Goal: Information Seeking & Learning: Learn about a topic

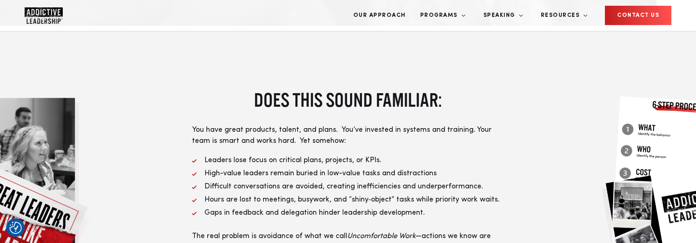
scroll to position [185, 0]
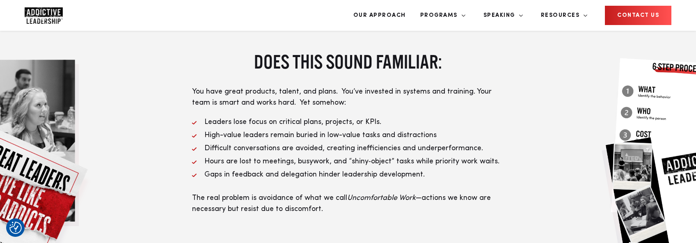
scroll to position [212, 0]
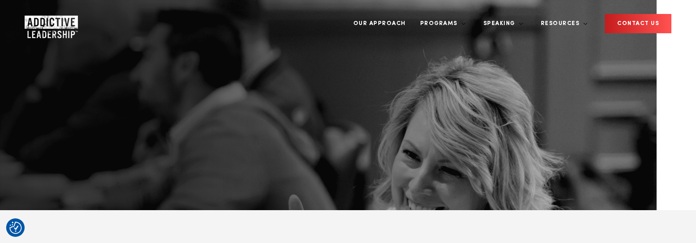
scroll to position [212, 0]
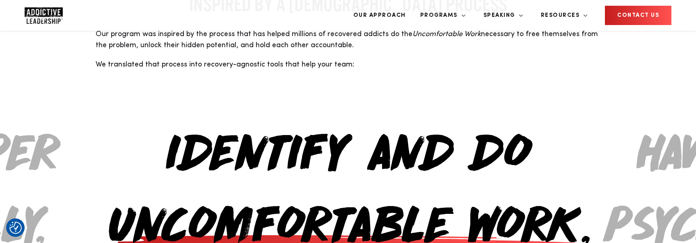
scroll to position [747, 0]
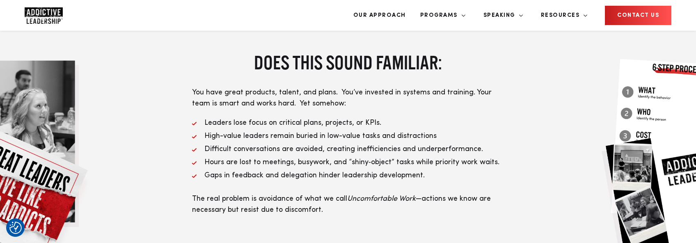
scroll to position [246, 0]
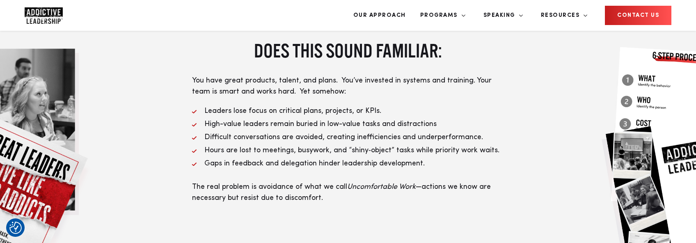
scroll to position [233, 0]
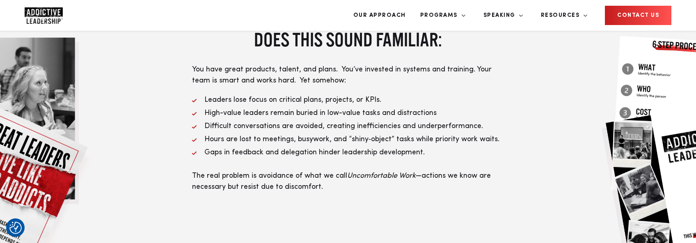
scroll to position [265, 0]
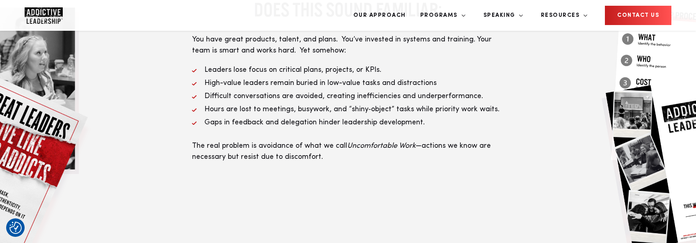
scroll to position [266, 0]
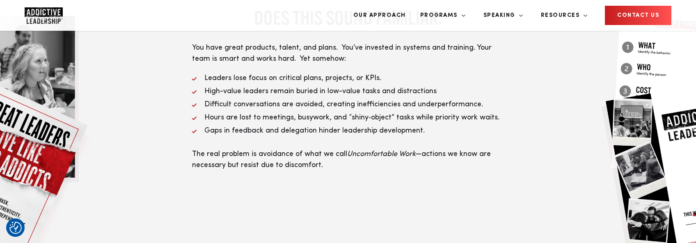
click at [398, 134] on span "Gaps in feedback and delegation hinder leadership development." at bounding box center [314, 130] width 220 height 7
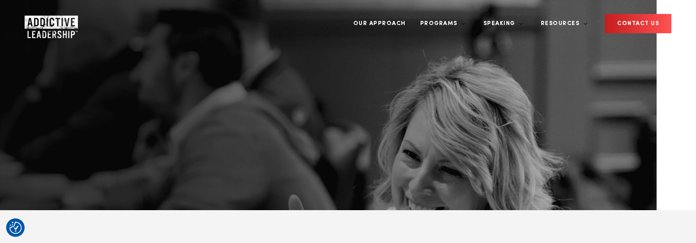
scroll to position [266, 0]
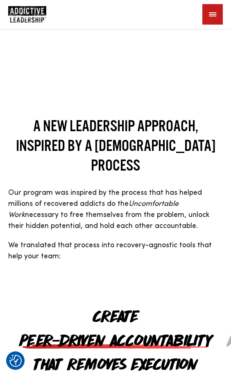
scroll to position [845, 0]
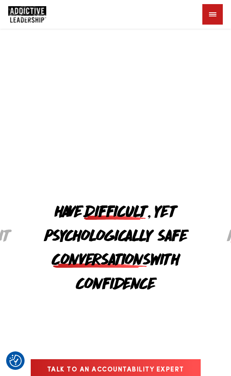
scroll to position [835, 0]
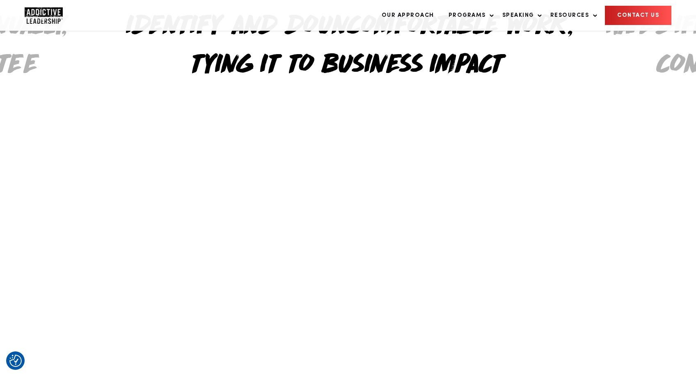
scroll to position [835, 0]
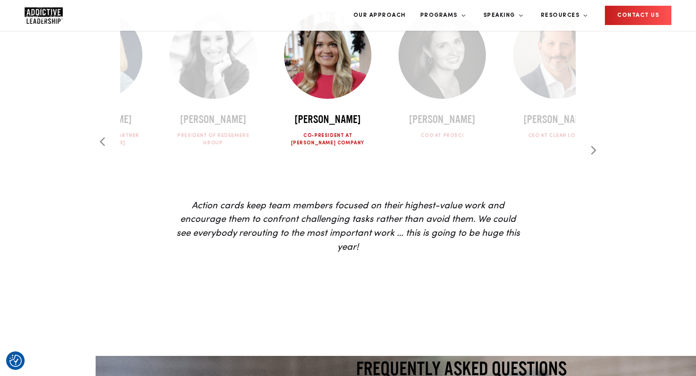
scroll to position [2531, 0]
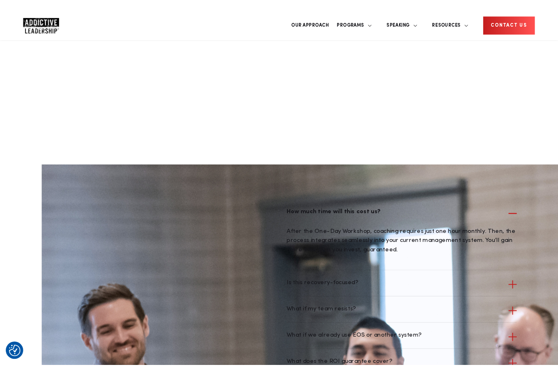
scroll to position [2572, 0]
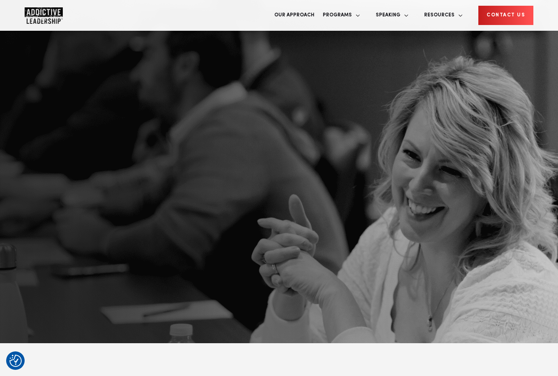
scroll to position [2757, 0]
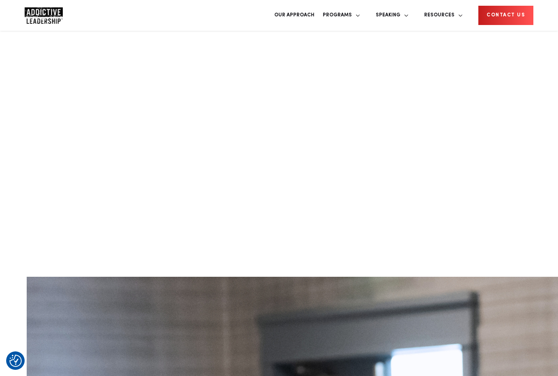
scroll to position [2578, 0]
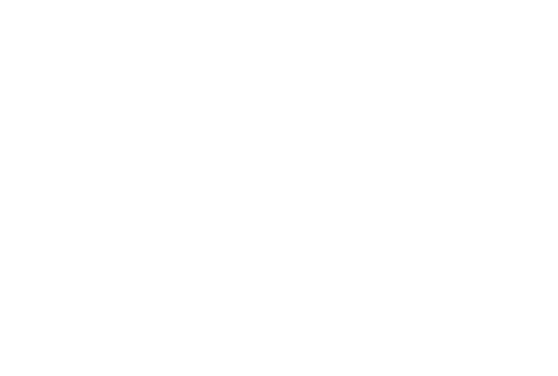
scroll to position [2578, 0]
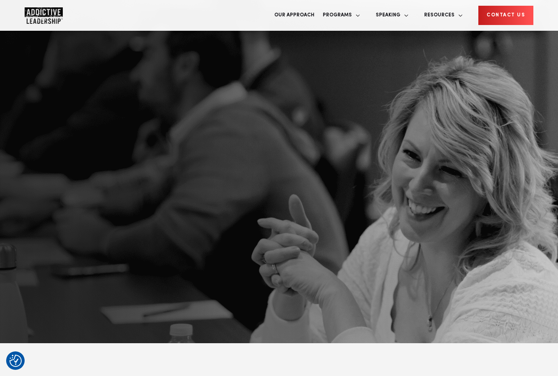
scroll to position [2578, 0]
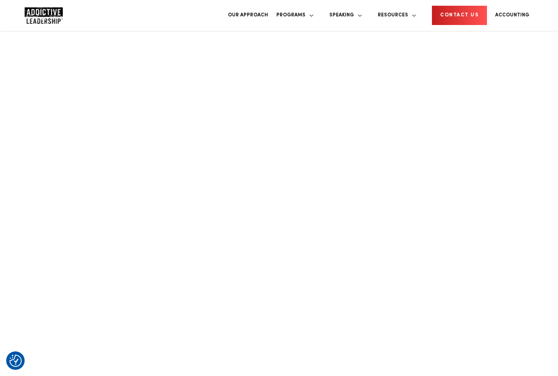
scroll to position [2578, 0]
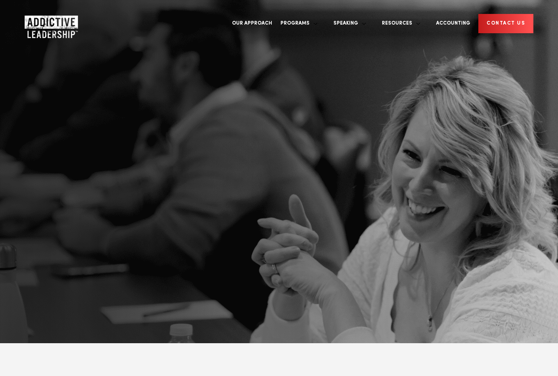
scroll to position [4754, 0]
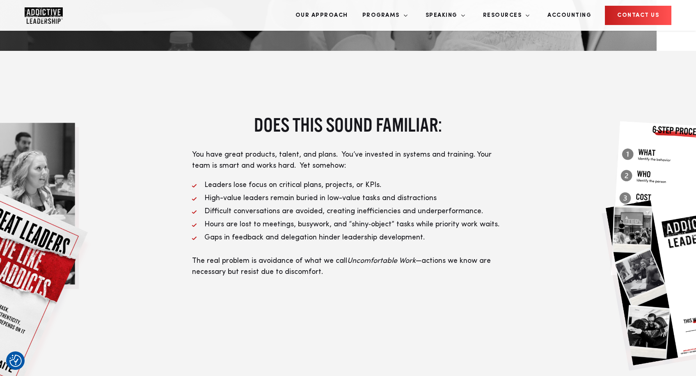
scroll to position [257, 0]
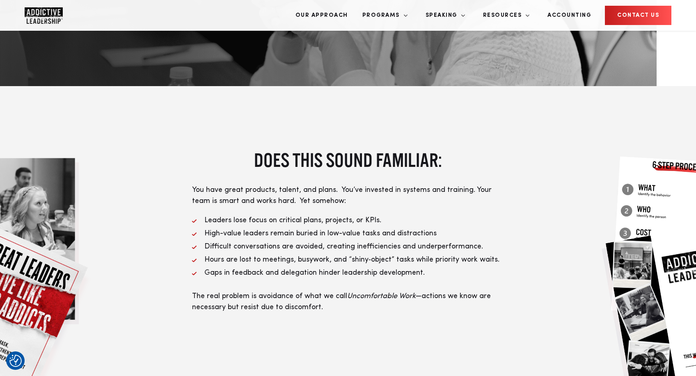
click at [363, 265] on ul "Leaders lose focus on critical plans, projects, or KPIs. High-value leaders rem…" at bounding box center [348, 247] width 312 height 64
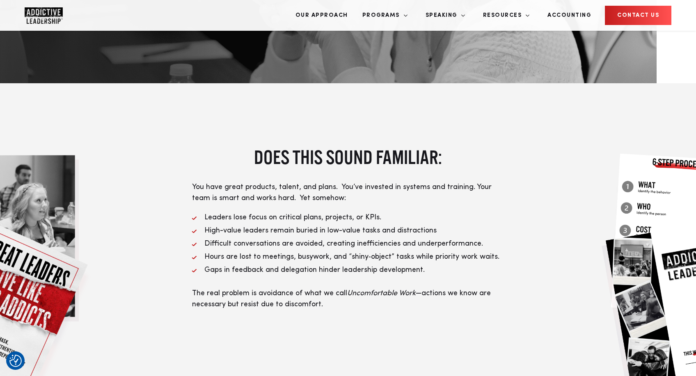
scroll to position [263, 0]
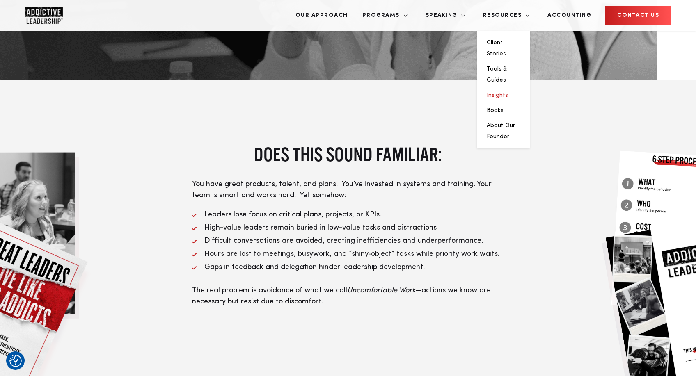
click at [508, 92] on link "Insights" at bounding box center [497, 95] width 21 height 6
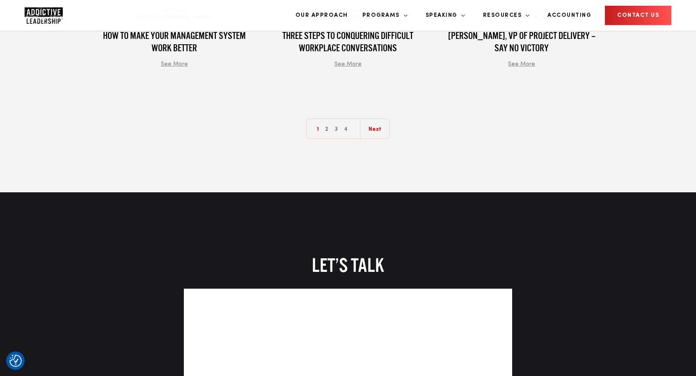
scroll to position [1165, 0]
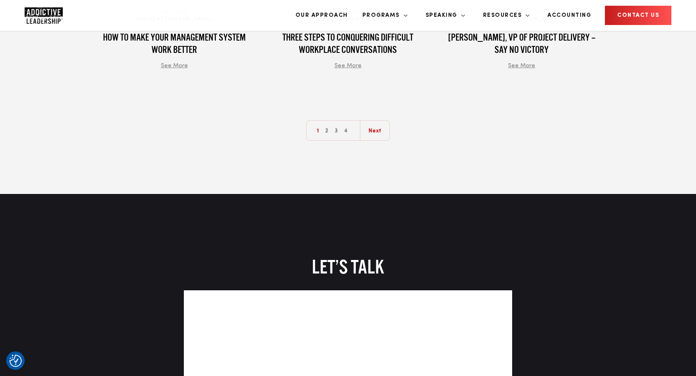
click at [164, 256] on div "LET’S TALK" at bounding box center [348, 367] width 554 height 223
click at [165, 256] on div "LET’S TALK" at bounding box center [348, 367] width 554 height 223
click at [577, 17] on link "Accounting" at bounding box center [569, 15] width 56 height 31
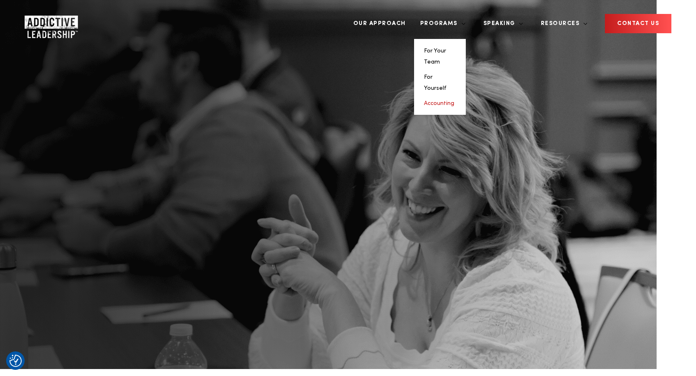
click at [454, 101] on link "Accounting" at bounding box center [439, 104] width 30 height 6
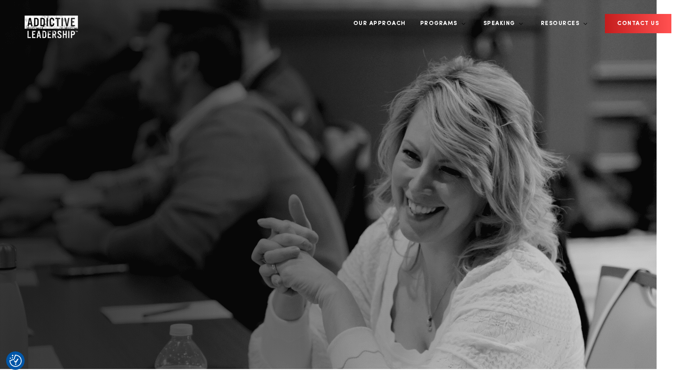
scroll to position [1, 0]
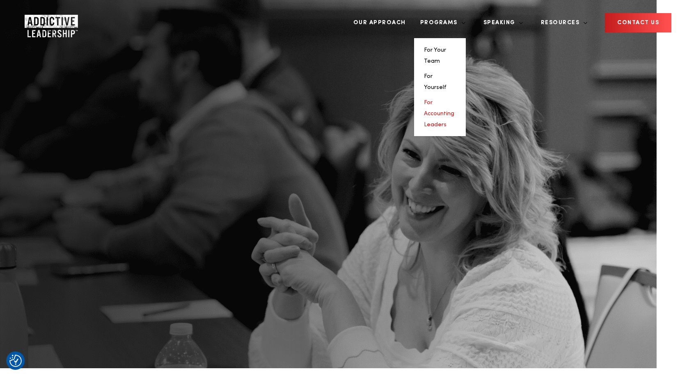
click at [454, 100] on link "For Accounting Leaders" at bounding box center [439, 114] width 30 height 28
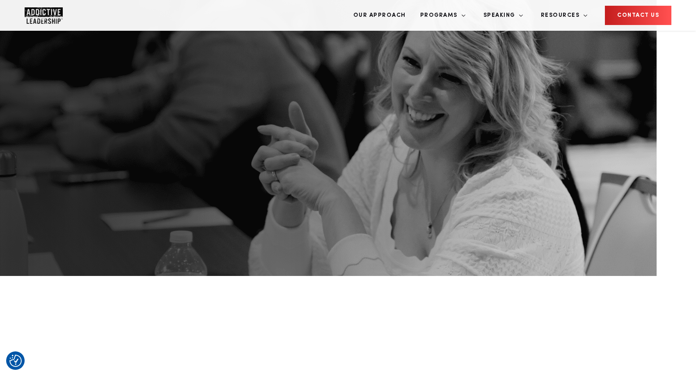
scroll to position [203, 0]
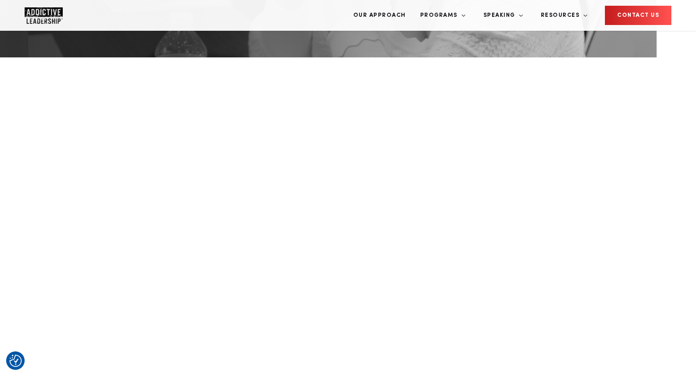
scroll to position [326, 0]
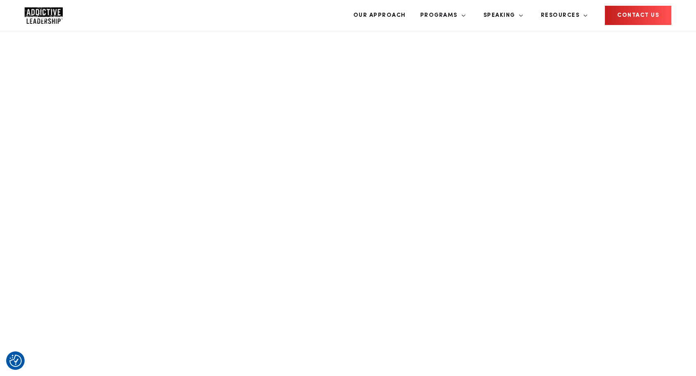
scroll to position [647, 0]
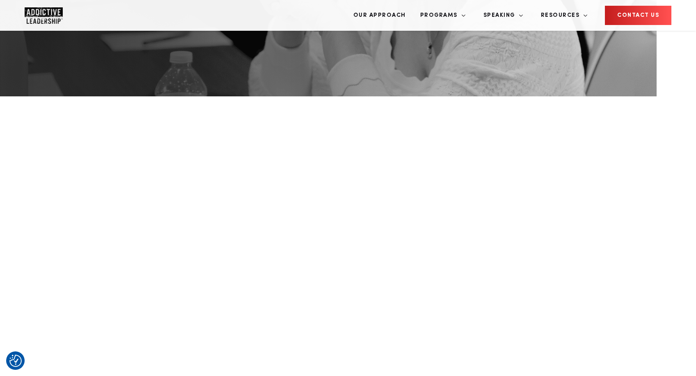
scroll to position [241, 0]
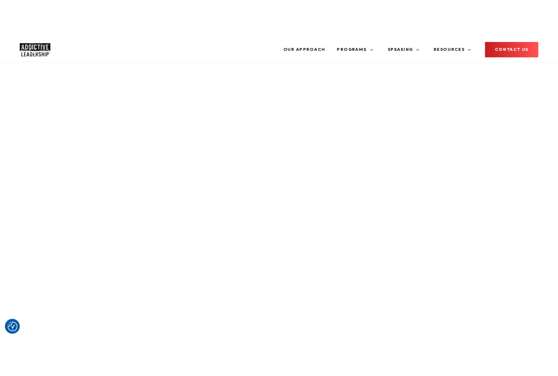
scroll to position [1000, 0]
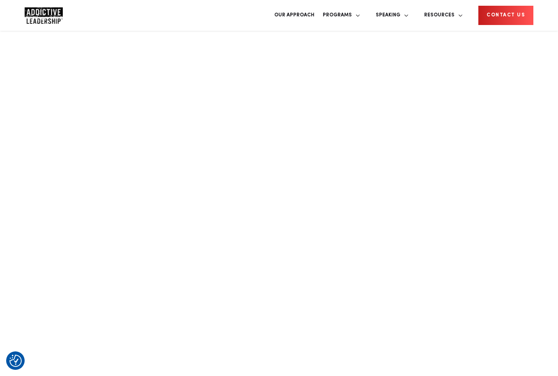
scroll to position [1000, 0]
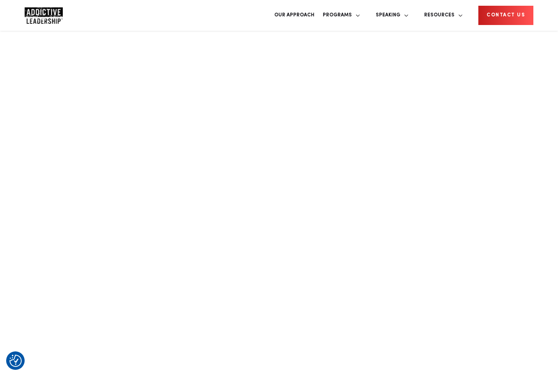
scroll to position [972, 0]
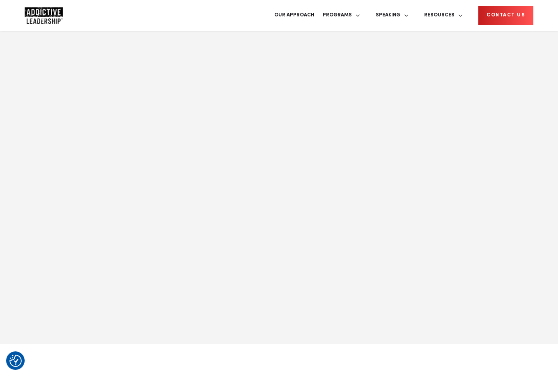
scroll to position [1902, 0]
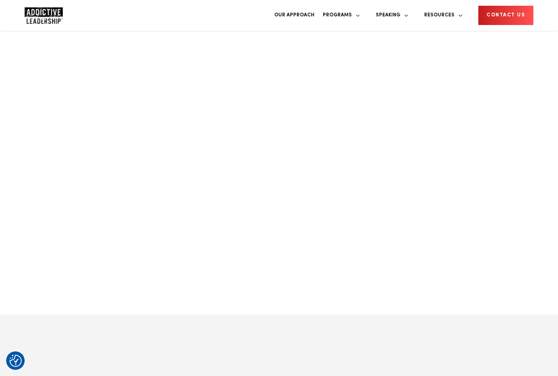
scroll to position [1152, 0]
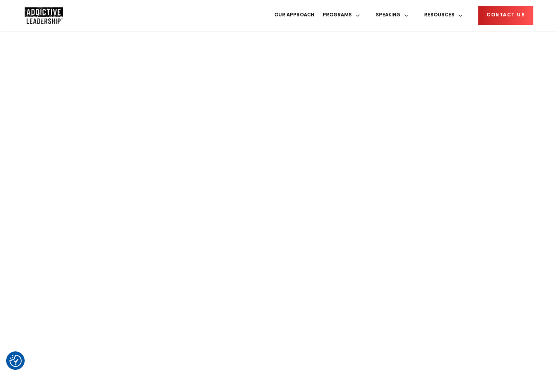
scroll to position [923, 0]
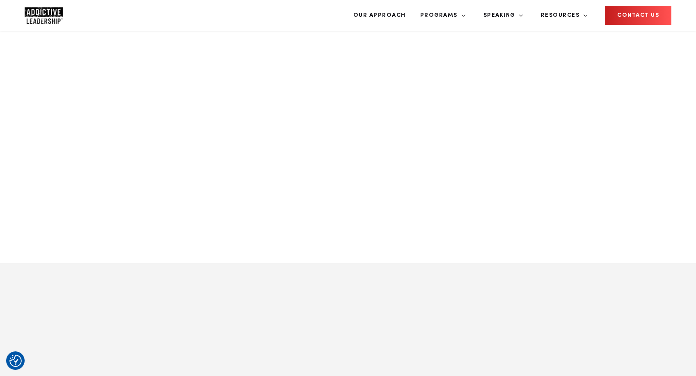
scroll to position [1020, 0]
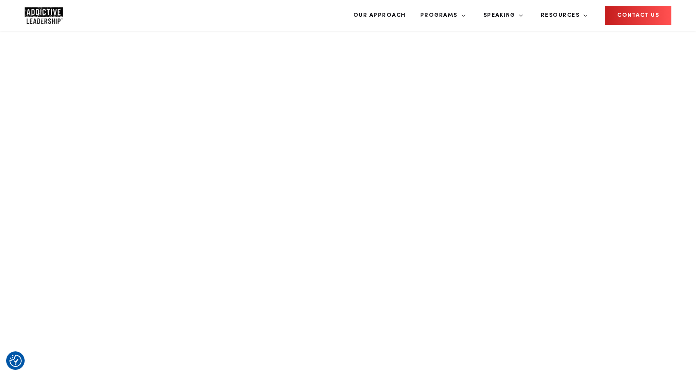
scroll to position [911, 0]
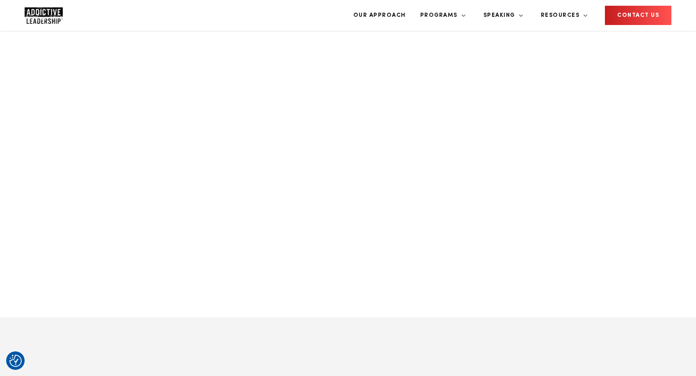
scroll to position [1165, 0]
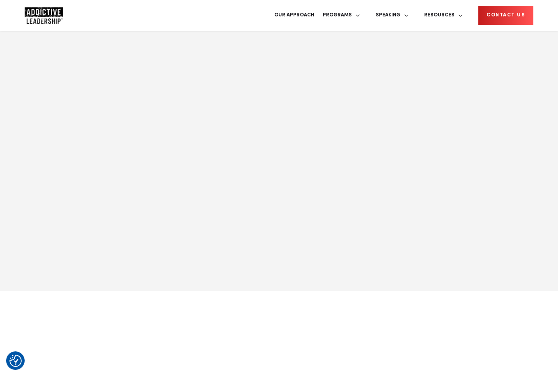
scroll to position [1635, 0]
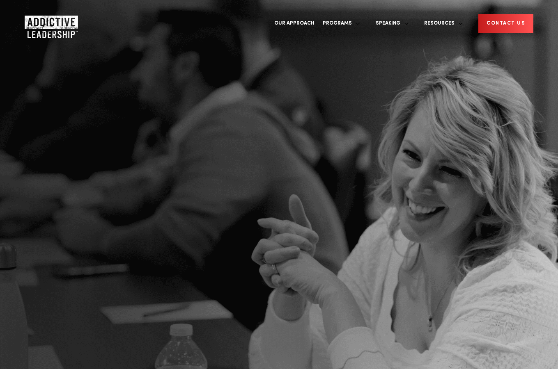
scroll to position [1783, 0]
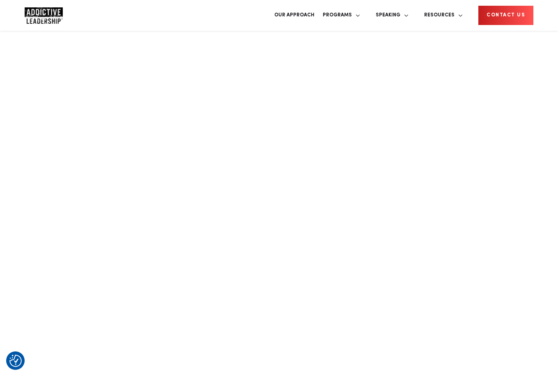
scroll to position [1909, 0]
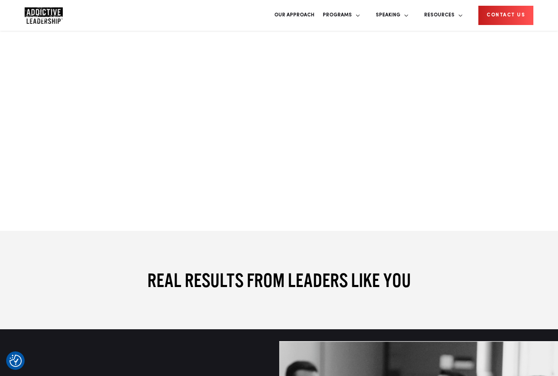
scroll to position [2862, 0]
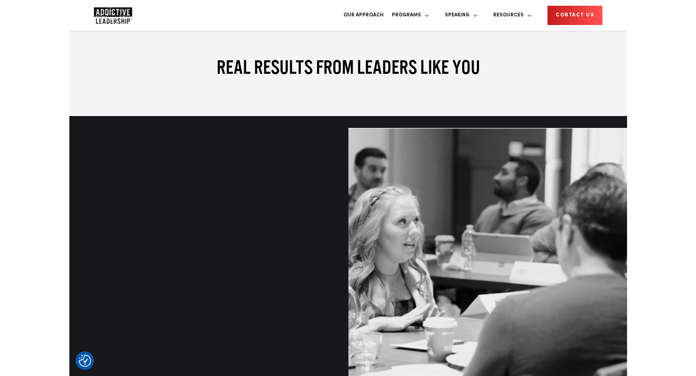
scroll to position [3134, 0]
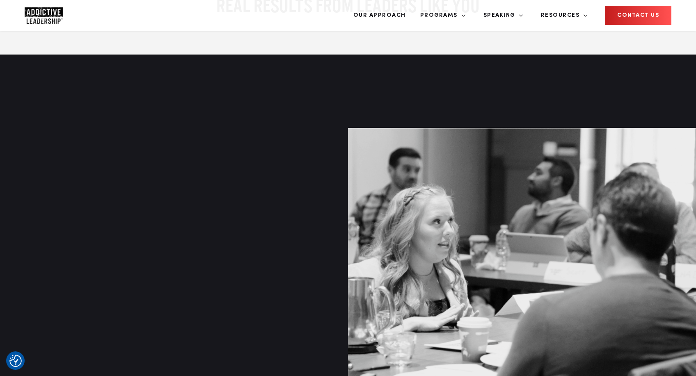
drag, startPoint x: 434, startPoint y: 126, endPoint x: 270, endPoint y: 127, distance: 163.8
drag, startPoint x: 218, startPoint y: 124, endPoint x: 475, endPoint y: 156, distance: 259.4
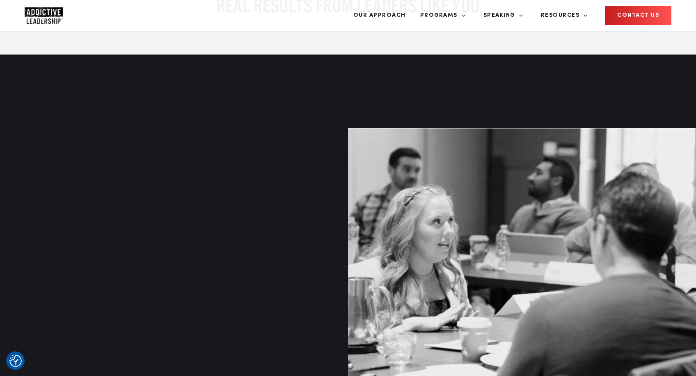
click at [412, 16] on link "Our Approach" at bounding box center [379, 15] width 65 height 31
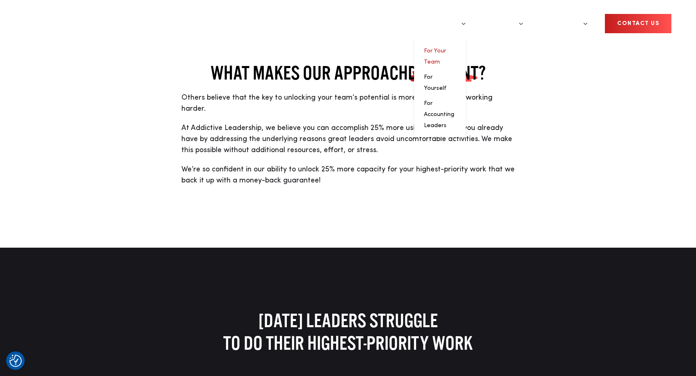
click at [446, 48] on link "For Your Team" at bounding box center [435, 56] width 22 height 17
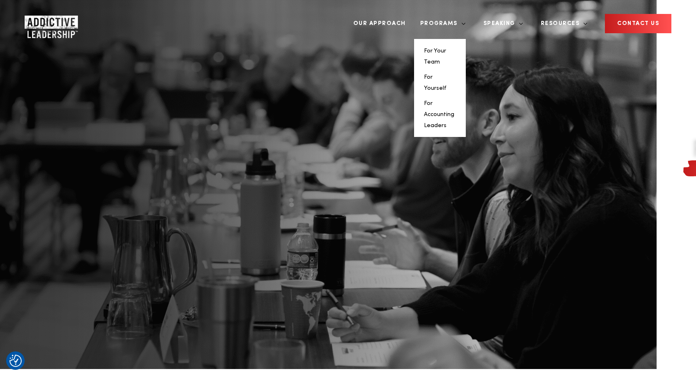
click at [456, 71] on li "For Yourself" at bounding box center [440, 82] width 32 height 22
click at [447, 74] on link "For Yourself" at bounding box center [435, 82] width 23 height 17
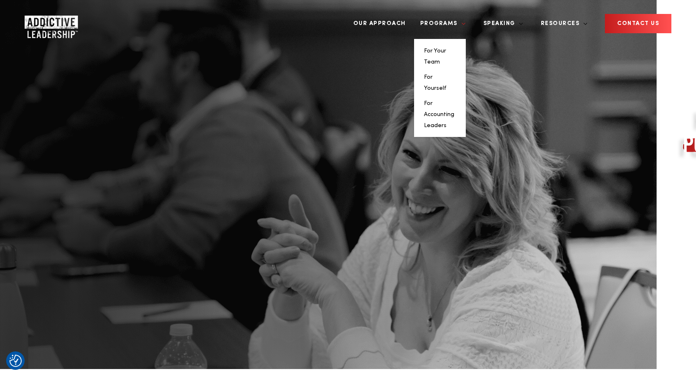
click at [462, 14] on link "Programs" at bounding box center [440, 23] width 52 height 31
click at [454, 101] on link "For Accounting Leaders" at bounding box center [439, 115] width 30 height 28
click at [447, 74] on link "For Yourself" at bounding box center [435, 82] width 23 height 17
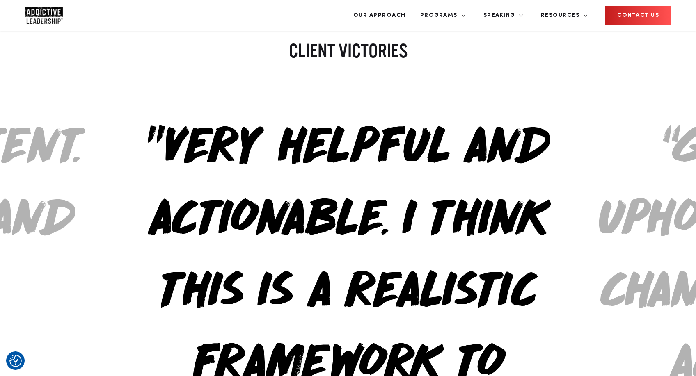
scroll to position [537, 0]
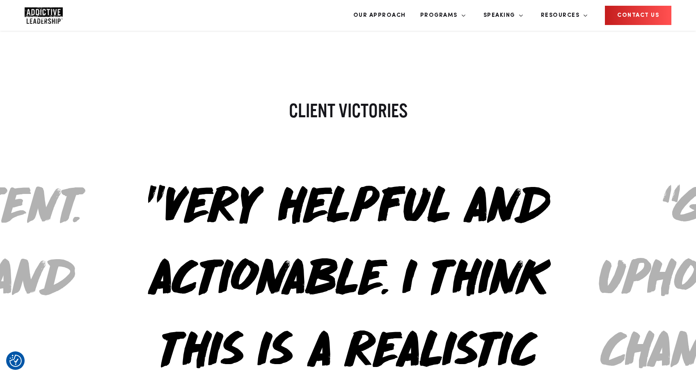
scroll to position [537, 0]
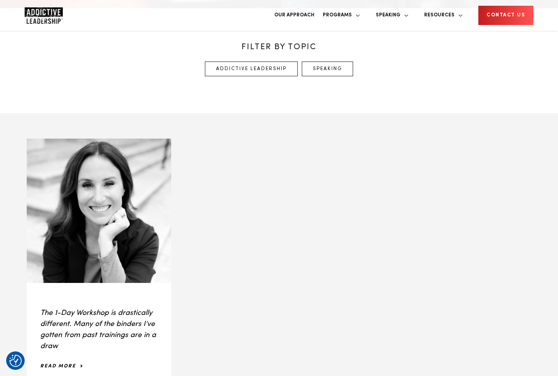
scroll to position [362, 0]
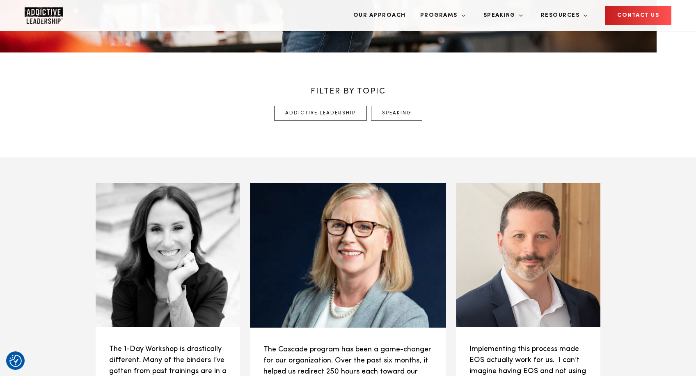
scroll to position [370, 0]
